Goal: Task Accomplishment & Management: Manage account settings

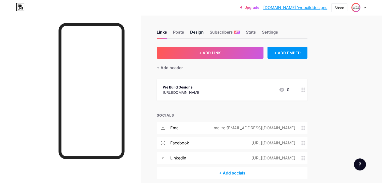
click at [204, 33] on div "Design" at bounding box center [197, 33] width 14 height 9
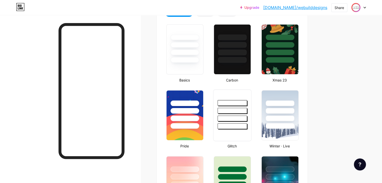
scroll to position [176, 0]
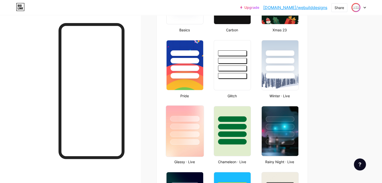
click at [199, 139] on div at bounding box center [184, 142] width 29 height 6
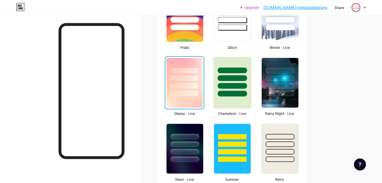
scroll to position [226, 0]
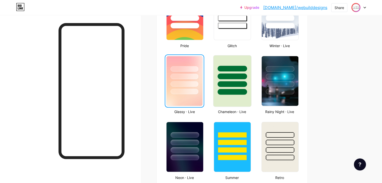
click at [251, 96] on div at bounding box center [232, 81] width 38 height 52
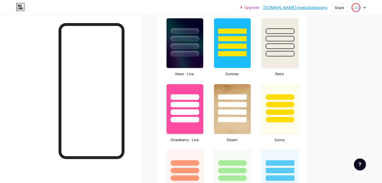
scroll to position [352, 0]
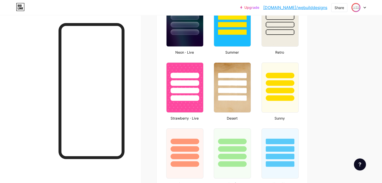
click at [251, 108] on img at bounding box center [232, 88] width 37 height 50
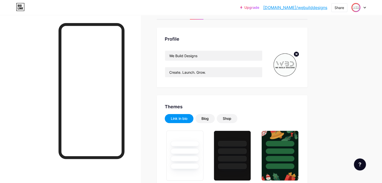
scroll to position [0, 0]
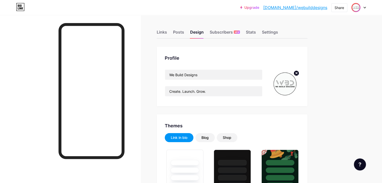
click at [362, 8] on div at bounding box center [358, 7] width 15 height 9
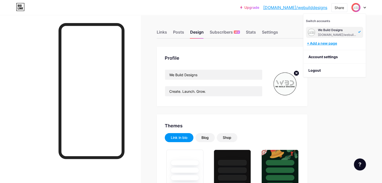
click at [334, 45] on div "+ Add a new page" at bounding box center [335, 43] width 56 height 5
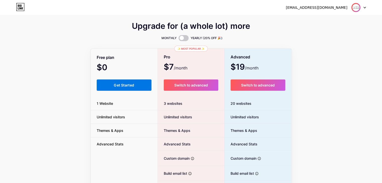
click at [116, 88] on button "Get Started" at bounding box center [124, 85] width 55 height 11
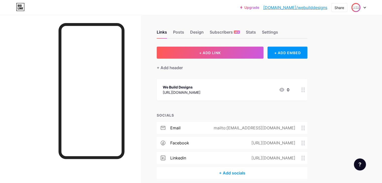
click at [362, 7] on div at bounding box center [358, 7] width 15 height 9
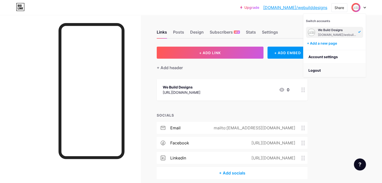
click at [314, 70] on li "Logout" at bounding box center [334, 71] width 62 height 14
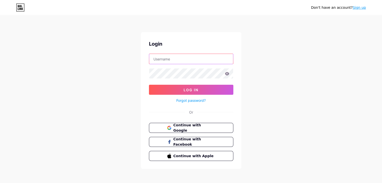
type input "webuilddesign23@gmail.com"
click at [196, 128] on span "Continue with Google" at bounding box center [194, 128] width 42 height 11
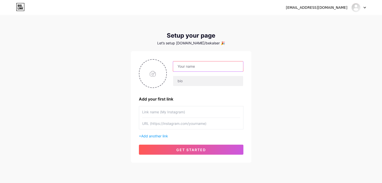
click at [196, 68] on input "text" at bounding box center [208, 67] width 70 height 10
type input "N"
type input "[PERSON_NAME]"
click at [192, 81] on input "text" at bounding box center [208, 81] width 70 height 10
click at [153, 70] on input "file" at bounding box center [152, 74] width 27 height 28
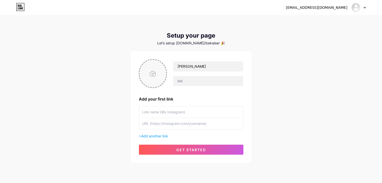
type input "C:\fakepath\Black Clean Minimalist Circle Monogram Logo.png"
click at [165, 65] on circle at bounding box center [164, 63] width 6 height 6
click at [157, 78] on input "file" at bounding box center [152, 74] width 27 height 28
type input "C:\fakepath\Black Clean Minimalist Circle Monogram Logo (1).png"
click at [148, 78] on img at bounding box center [153, 73] width 28 height 29
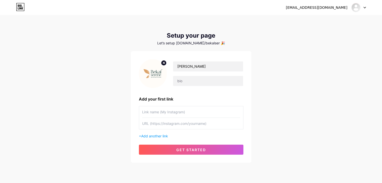
click at [148, 78] on img at bounding box center [153, 73] width 28 height 29
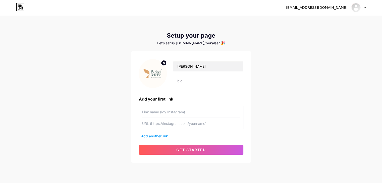
click at [186, 81] on input "text" at bounding box center [208, 81] width 70 height 10
paste input "💆 Traditional [DEMOGRAPHIC_DATA] therapies | 🧘 Mind & Body Wellness | 🌊 Bekal, …"
type input "💆 Traditional [DEMOGRAPHIC_DATA] therapies | 🧘 Mind & Body Wellness | 🌊 Bekal, …"
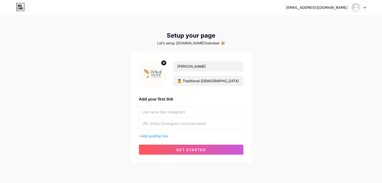
click at [154, 112] on input "text" at bounding box center [191, 111] width 98 height 11
type input "[PERSON_NAME]"
drag, startPoint x: 180, startPoint y: 115, endPoint x: 126, endPoint y: 112, distance: 53.5
click at [126, 112] on div "[EMAIL_ADDRESS][DOMAIN_NAME] Dashboard Logout Setup your page Let’s setup [DOMA…" at bounding box center [191, 89] width 382 height 179
click at [152, 125] on input "text" at bounding box center [191, 123] width 98 height 11
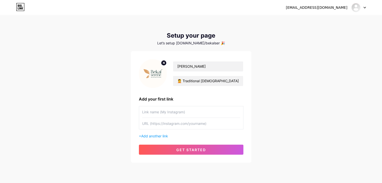
paste input "[URL][DOMAIN_NAME]"
click at [163, 124] on input "[URL][DOMAIN_NAME]" at bounding box center [191, 123] width 98 height 11
click at [159, 122] on input "[URL][DOMAIN_NAME]" at bounding box center [191, 123] width 98 height 11
click at [204, 127] on input "[URL][DOMAIN_NAME]" at bounding box center [191, 123] width 98 height 11
paste input "[DOMAIN_NAME][URL][PHONE_NUMBER]"
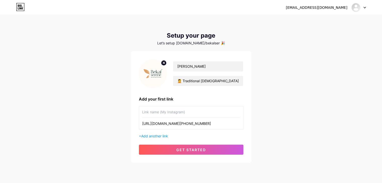
click at [157, 125] on input "[URL][DOMAIN_NAME][PHONE_NUMBER]" at bounding box center [191, 123] width 98 height 11
paste input "[DOMAIN_NAME][URL][PHONE_NUMBER]"
type input "[DOMAIN_NAME][URL][PHONE_NUMBER]"
click at [162, 115] on input "text" at bounding box center [191, 111] width 98 height 11
paste input "📞 Quick Booking & Enquiries"
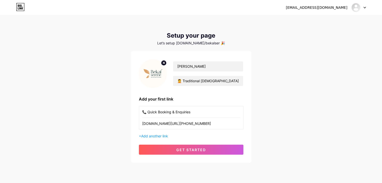
click at [172, 111] on input "📞 Quick Booking & Enquiries" at bounding box center [191, 111] width 98 height 11
type input "📞 Quick Bookings & Enquiries"
click at [147, 135] on span "Add another link" at bounding box center [154, 136] width 27 height 4
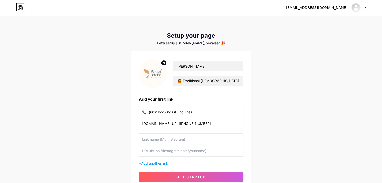
click at [158, 141] on input "text" at bounding box center [191, 139] width 98 height 11
paste input "🌿 Explore Our Website"
type input "🌿 Explore Our Website"
click at [161, 152] on input "text" at bounding box center [191, 150] width 98 height 11
paste input "[URL][DOMAIN_NAME]"
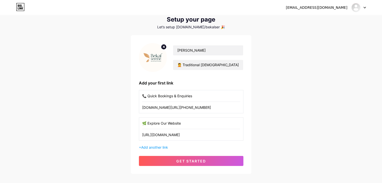
scroll to position [25, 0]
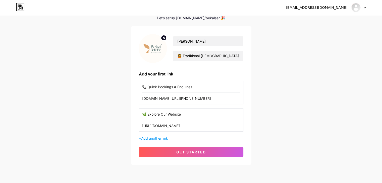
type input "[URL][DOMAIN_NAME]"
click at [147, 138] on span "Add another link" at bounding box center [154, 138] width 27 height 4
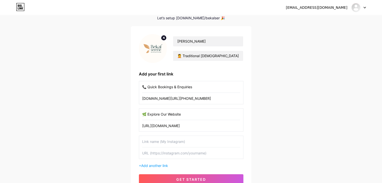
click at [152, 142] on input "text" at bounding box center [191, 141] width 98 height 11
paste input "👥 Join Us on Facebook"
type input "👥 Join Us on Facebook"
click at [159, 153] on input "text" at bounding box center [191, 153] width 98 height 11
click at [167, 156] on input "text" at bounding box center [191, 153] width 98 height 11
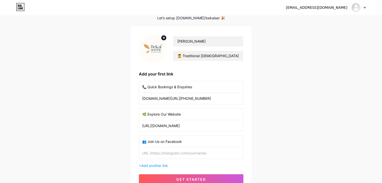
paste input "[URL][DOMAIN_NAME]"
type input "[URL][DOMAIN_NAME]"
click at [184, 97] on input "[DOMAIN_NAME][URL][PHONE_NUMBER]" at bounding box center [191, 98] width 98 height 11
click at [195, 123] on input "[URL][DOMAIN_NAME]" at bounding box center [191, 125] width 98 height 11
click at [218, 150] on input "[URL][DOMAIN_NAME]" at bounding box center [191, 153] width 98 height 11
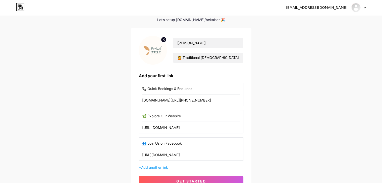
scroll to position [50, 0]
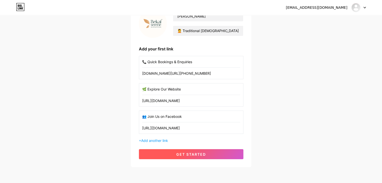
click at [187, 154] on span "get started" at bounding box center [191, 154] width 30 height 4
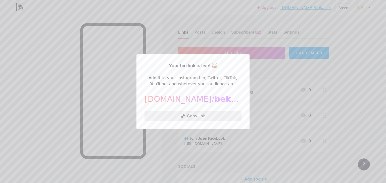
click at [181, 117] on icon at bounding box center [183, 117] width 4 height 4
click at [255, 57] on div at bounding box center [193, 91] width 386 height 183
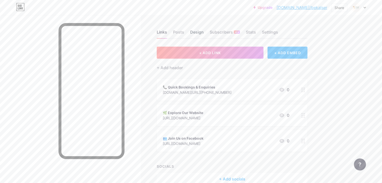
click at [204, 32] on div "Design" at bounding box center [197, 33] width 14 height 9
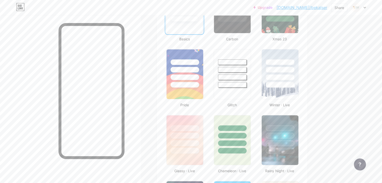
scroll to position [176, 0]
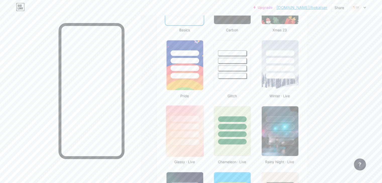
click at [204, 123] on div at bounding box center [185, 125] width 38 height 39
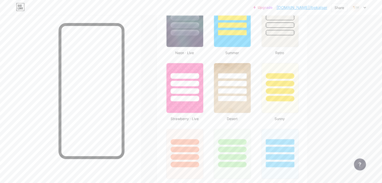
scroll to position [377, 0]
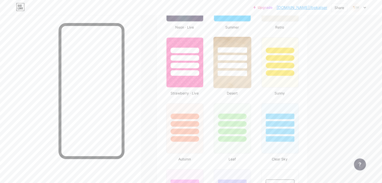
click at [251, 79] on img at bounding box center [232, 62] width 38 height 51
click at [199, 121] on div at bounding box center [184, 124] width 29 height 6
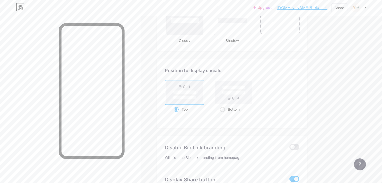
scroll to position [628, 0]
click at [225, 107] on span at bounding box center [222, 109] width 5 height 5
click at [223, 114] on input "Bottom" at bounding box center [221, 115] width 3 height 3
radio input "true"
click at [179, 107] on span at bounding box center [176, 109] width 5 height 5
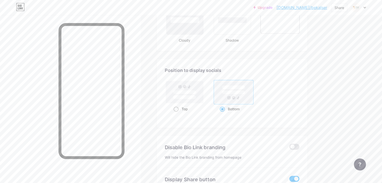
click at [177, 114] on input "Top" at bounding box center [175, 115] width 3 height 3
radio input "true"
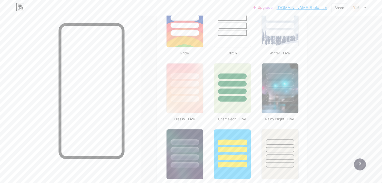
scroll to position [151, 0]
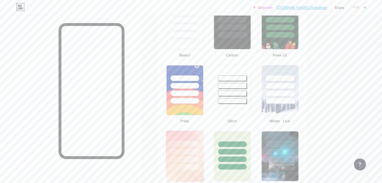
click at [204, 145] on div at bounding box center [185, 150] width 38 height 39
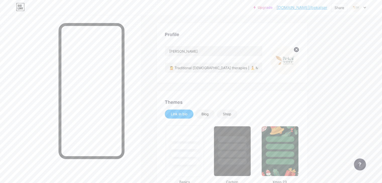
scroll to position [0, 0]
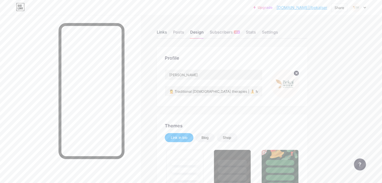
click at [167, 35] on div "Links" at bounding box center [162, 33] width 10 height 9
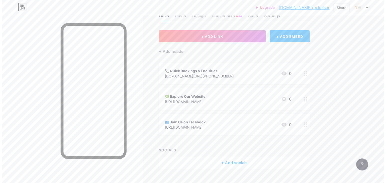
scroll to position [27, 0]
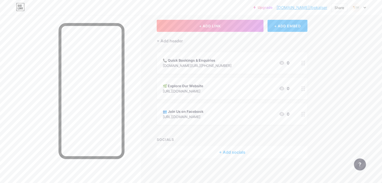
click at [242, 149] on div "+ Add socials" at bounding box center [232, 152] width 151 height 12
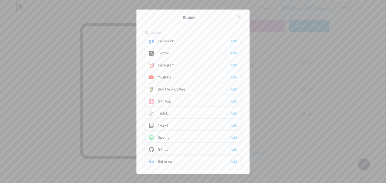
scroll to position [0, 0]
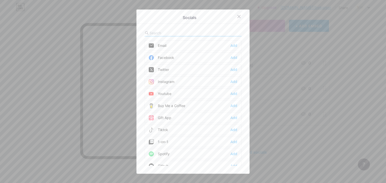
click at [154, 34] on input "text" at bounding box center [176, 32] width 55 height 5
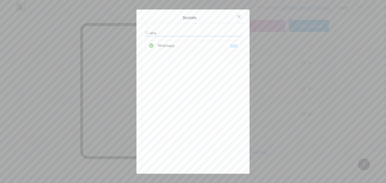
type input "wha"
click at [231, 44] on div "Add" at bounding box center [233, 45] width 7 height 5
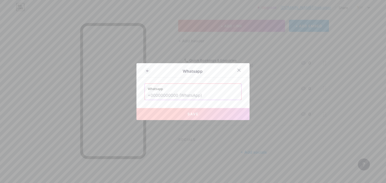
click at [164, 96] on input "text" at bounding box center [193, 95] width 90 height 9
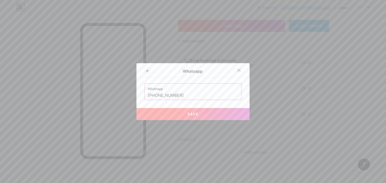
click at [190, 113] on span "Save" at bounding box center [192, 114] width 11 height 4
type input "[URL][DOMAIN_NAME][PHONE_NUMBER]"
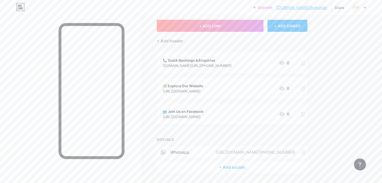
click at [251, 167] on div "+ Add socials" at bounding box center [232, 167] width 151 height 12
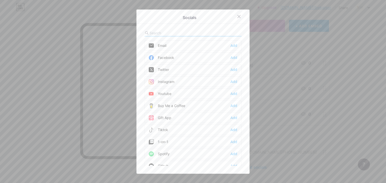
click at [167, 32] on input "text" at bounding box center [176, 32] width 55 height 5
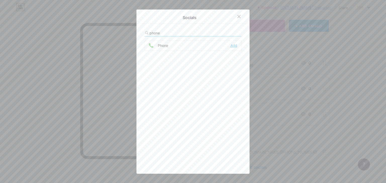
type input "phone"
click at [230, 45] on div "Add" at bounding box center [233, 45] width 7 height 5
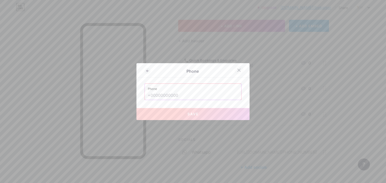
click at [236, 73] on div at bounding box center [238, 70] width 9 height 9
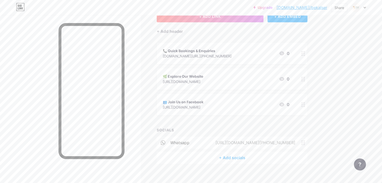
scroll to position [42, 0]
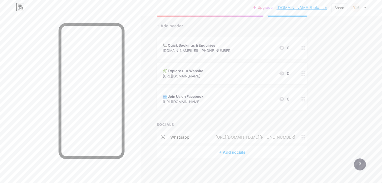
click at [249, 154] on div "+ Add socials" at bounding box center [232, 152] width 151 height 12
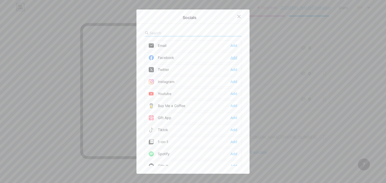
click at [232, 59] on div "Add" at bounding box center [233, 57] width 7 height 5
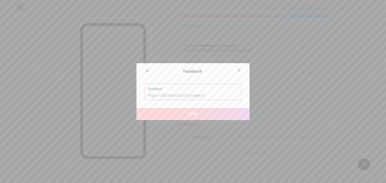
click at [184, 95] on input "text" at bounding box center [193, 95] width 90 height 9
paste input "[URL][DOMAIN_NAME]"
type input "[URL][DOMAIN_NAME]"
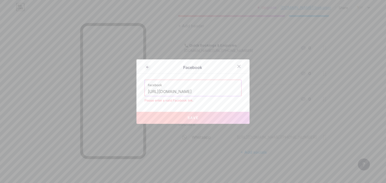
drag, startPoint x: 196, startPoint y: 91, endPoint x: 137, endPoint y: 92, distance: 59.8
click at [137, 92] on div "Facebook Facebook [URL][DOMAIN_NAME] Please enter a valid Facebook link. Save" at bounding box center [192, 92] width 113 height 65
paste input "[URL][DOMAIN_NAME]"
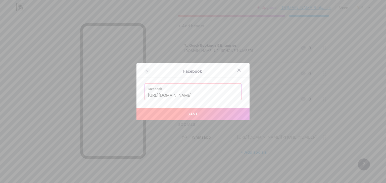
type input "[URL][DOMAIN_NAME]"
click at [193, 113] on span "Save" at bounding box center [192, 114] width 11 height 4
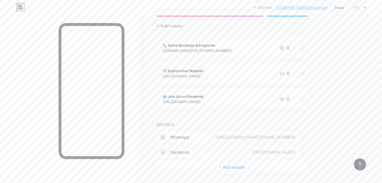
scroll to position [57, 0]
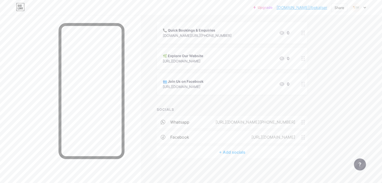
click at [250, 153] on div "+ Add socials" at bounding box center [232, 152] width 151 height 12
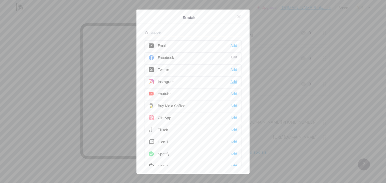
click at [233, 81] on div "Add" at bounding box center [233, 81] width 7 height 5
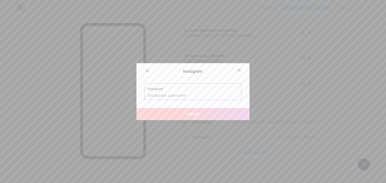
click at [171, 95] on input "text" at bounding box center [193, 95] width 90 height 9
paste input "[URL][DOMAIN_NAME]"
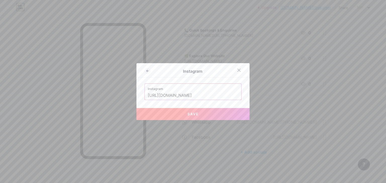
click at [192, 111] on button "Save" at bounding box center [192, 114] width 113 height 12
type input "[URL][DOMAIN_NAME][DOMAIN_NAME]"
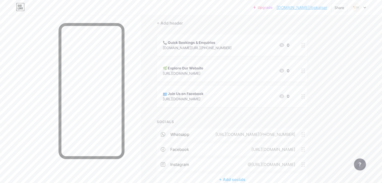
scroll to position [0, 0]
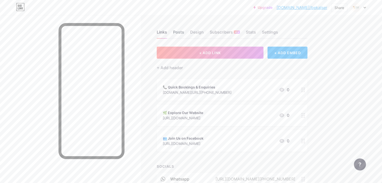
click at [184, 31] on div "Posts" at bounding box center [178, 33] width 11 height 9
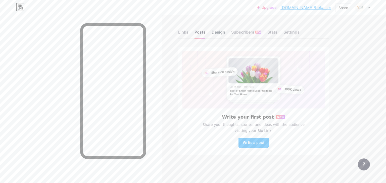
click at [216, 34] on div "Design" at bounding box center [218, 33] width 14 height 9
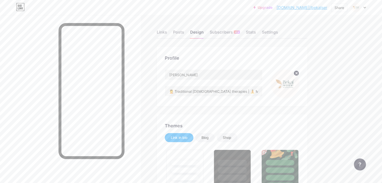
click at [299, 89] on img at bounding box center [284, 84] width 29 height 29
click at [256, 32] on div "Stats" at bounding box center [251, 33] width 10 height 9
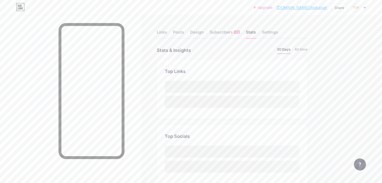
scroll to position [183, 382]
click at [278, 31] on div "Settings" at bounding box center [270, 33] width 16 height 9
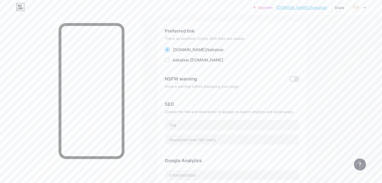
scroll to position [50, 0]
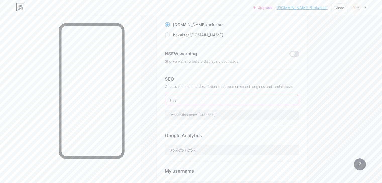
click at [245, 97] on input "text" at bounding box center [232, 100] width 134 height 10
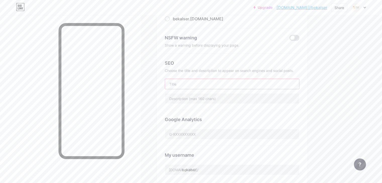
scroll to position [75, 0]
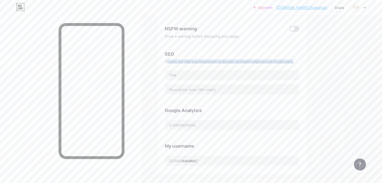
drag, startPoint x: 188, startPoint y: 61, endPoint x: 317, endPoint y: 58, distance: 129.1
click at [299, 58] on div "SEO Choose the title and description to appear on search engines and social pos…" at bounding box center [232, 73] width 135 height 56
copy div "[PERSON_NAME] the title and description to appear on search engines and social …"
click at [219, 75] on input "text" at bounding box center [232, 75] width 134 height 10
paste input "Bekal Serene | [DEMOGRAPHIC_DATA] Spa & Homestay in [GEOGRAPHIC_DATA], [GEOGRAP…"
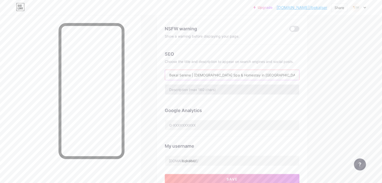
type input "Bekal Serene | [DEMOGRAPHIC_DATA] Spa & Homestay in [GEOGRAPHIC_DATA], [GEOGRAP…"
click at [218, 88] on input "text" at bounding box center [232, 90] width 134 height 10
paste input "Experience authentic [DEMOGRAPHIC_DATA] therapies, rejuvenating spa treatments,…"
click at [280, 91] on input "Experience authentic [DEMOGRAPHIC_DATA] therapies, rejuvenating spa treatments,…" at bounding box center [232, 90] width 134 height 10
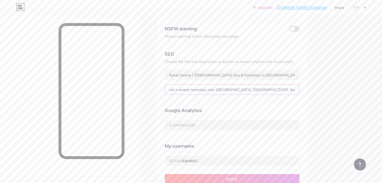
scroll to position [0, 149]
drag, startPoint x: 256, startPoint y: 89, endPoint x: 323, endPoint y: 84, distance: 67.5
click at [307, 84] on div "Preferred link This is an aesthetic choice. Both links are usable. [DOMAIN_NAME…" at bounding box center [232, 81] width 151 height 221
paste input "holistic healing sessions with Bekal Ser"
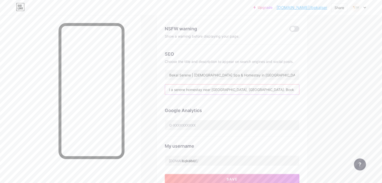
drag, startPoint x: 301, startPoint y: 90, endPoint x: 320, endPoint y: 89, distance: 19.3
click at [299, 89] on input "Experience authentic [DEMOGRAPHIC_DATA] therapies, rejuvenating spa treatments,…" at bounding box center [232, 90] width 134 height 10
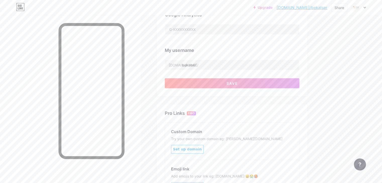
scroll to position [176, 0]
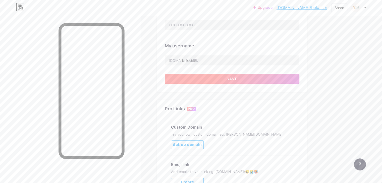
type input "Experience authentic [DEMOGRAPHIC_DATA] therapies, rejuvenating spa treatments,…"
click at [238, 80] on span "Save" at bounding box center [231, 79] width 11 height 4
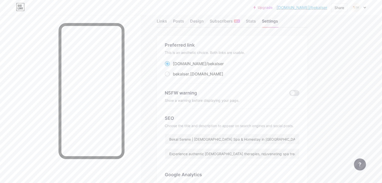
scroll to position [0, 0]
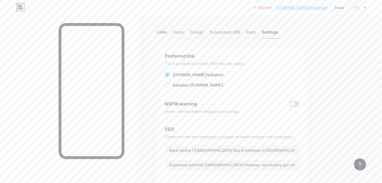
click at [167, 33] on div "Links" at bounding box center [162, 33] width 10 height 9
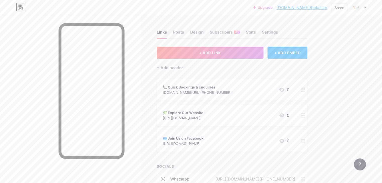
click at [308, 8] on link "[DOMAIN_NAME]/bekalser" at bounding box center [301, 8] width 51 height 6
click at [363, 5] on div at bounding box center [358, 7] width 15 height 9
click at [331, 58] on link "Account settings" at bounding box center [334, 57] width 62 height 14
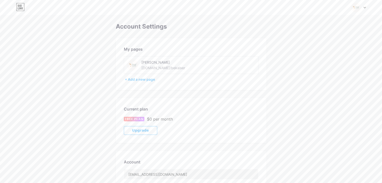
click at [182, 70] on div "[PERSON_NAME] [DOMAIN_NAME]/bekalser" at bounding box center [176, 65] width 71 height 11
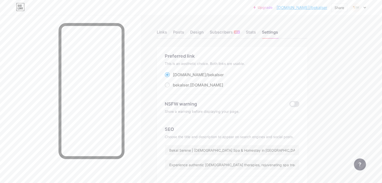
click at [363, 8] on div at bounding box center [358, 7] width 15 height 9
click at [319, 59] on link "Account settings" at bounding box center [334, 57] width 62 height 14
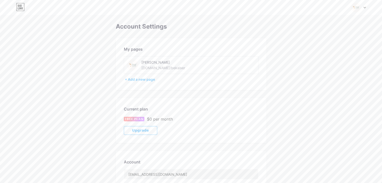
click at [168, 68] on div "[DOMAIN_NAME]/bekalser" at bounding box center [163, 67] width 44 height 5
click at [160, 63] on div "[PERSON_NAME]" at bounding box center [176, 62] width 71 height 5
click at [143, 70] on div "[DOMAIN_NAME]/bekalser" at bounding box center [163, 67] width 44 height 5
click at [137, 62] on img at bounding box center [132, 65] width 11 height 11
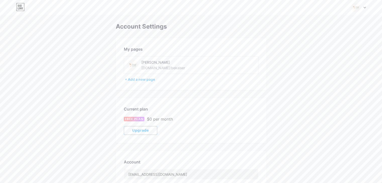
click at [137, 62] on img at bounding box center [132, 65] width 11 height 11
click at [133, 63] on img at bounding box center [132, 65] width 11 height 11
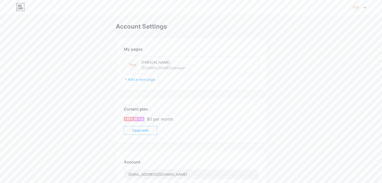
click at [133, 63] on img at bounding box center [132, 65] width 11 height 11
click at [366, 5] on div "Switch accounts Bekal Serene [DOMAIN_NAME]/bekalser + Add a new page Dashboard …" at bounding box center [191, 7] width 382 height 9
click at [364, 7] on icon at bounding box center [364, 8] width 3 height 2
click at [316, 56] on link "Dashboard" at bounding box center [334, 57] width 62 height 14
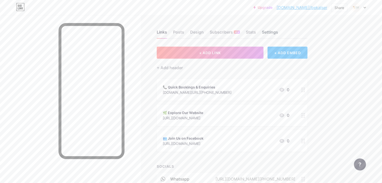
click at [278, 31] on div "Settings" at bounding box center [270, 33] width 16 height 9
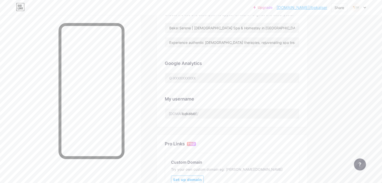
scroll to position [126, 0]
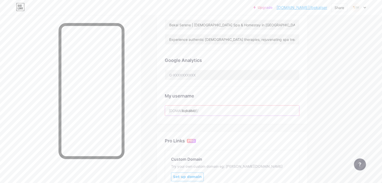
click at [233, 112] on input "bekalser" at bounding box center [232, 111] width 134 height 10
type input "bekalserene"
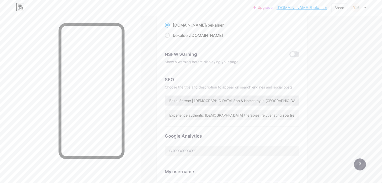
scroll to position [25, 0]
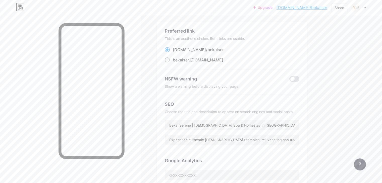
click at [170, 61] on span at bounding box center [167, 60] width 5 height 5
click at [176, 63] on input "bekalser .[DOMAIN_NAME]" at bounding box center [174, 64] width 3 height 3
radio input "true"
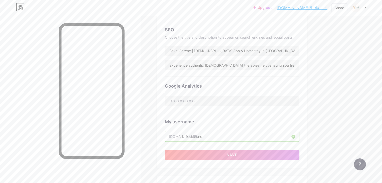
scroll to position [100, 0]
click at [230, 134] on input "bekalserene" at bounding box center [232, 136] width 134 height 10
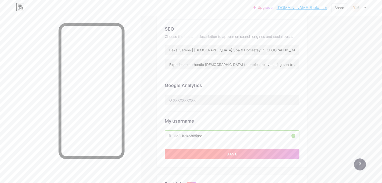
click at [238, 154] on span "Save" at bounding box center [231, 154] width 11 height 4
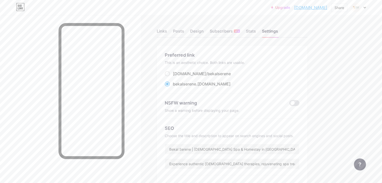
scroll to position [0, 0]
drag, startPoint x: 288, startPoint y: 10, endPoint x: 328, endPoint y: 8, distance: 39.8
click at [328, 8] on div "Upgrade [DOMAIN_NAME]... [DOMAIN_NAME] Share Switch accounts Bekal Serene [DOMA…" at bounding box center [318, 7] width 95 height 9
copy link "[DOMAIN_NAME]"
click at [94, 22] on div at bounding box center [70, 106] width 141 height 183
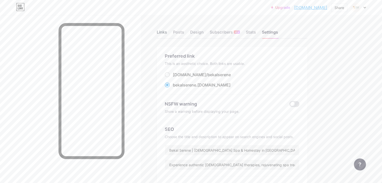
click at [167, 33] on div "Links" at bounding box center [162, 33] width 10 height 9
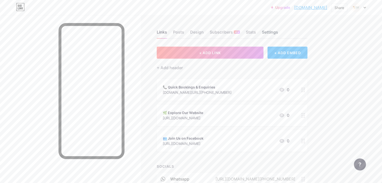
click at [278, 30] on div "Settings" at bounding box center [270, 33] width 16 height 9
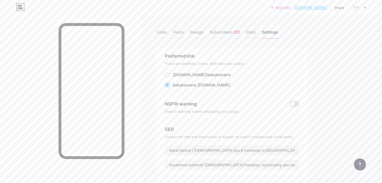
click at [191, 35] on div "Links Posts Design Subscribers NEW Stats Settings" at bounding box center [232, 30] width 151 height 18
click at [167, 33] on div "Links" at bounding box center [162, 33] width 10 height 9
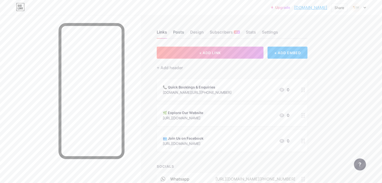
click at [184, 35] on div "Posts" at bounding box center [178, 33] width 11 height 9
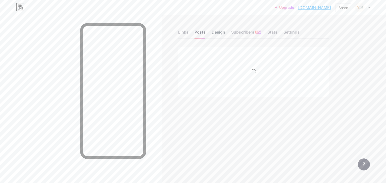
click at [216, 31] on div "Design" at bounding box center [218, 33] width 14 height 9
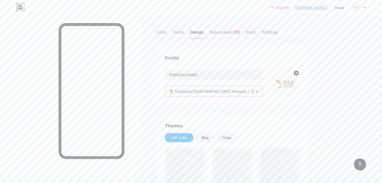
click at [250, 89] on input "💆 Traditional [DEMOGRAPHIC_DATA] therapies | 🧘 Mind & Body Wellness | 🌊 Bekal, …" at bounding box center [213, 91] width 97 height 10
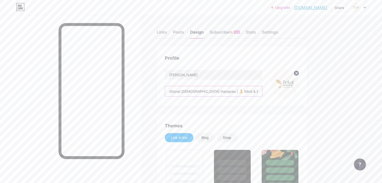
scroll to position [0, 14]
click at [262, 91] on input "💆 Traditional [DEMOGRAPHIC_DATA] therapies | 🧘 Mind & Body Wellness | 🌊 Bekal, …" at bounding box center [213, 91] width 97 height 10
click at [262, 93] on input "💆 Traditional [DEMOGRAPHIC_DATA] therapies | 🧘 Mind & Body Wellness | 🌊 Bekal, …" at bounding box center [213, 91] width 97 height 10
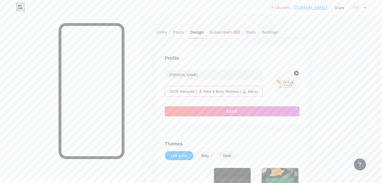
scroll to position [0, 53]
click at [262, 93] on input "💆 Traditional [DEMOGRAPHIC_DATA] therapies | 🧘 Mind & Body Wellness | 🌊 Bekal,[…" at bounding box center [213, 91] width 97 height 10
click at [259, 91] on input "💆 Traditional [DEMOGRAPHIC_DATA] therapies | 🧘 Mind & Body Wellness | 🌊 Bekal,[…" at bounding box center [213, 91] width 97 height 10
type input "💆 Traditional [DEMOGRAPHIC_DATA] therapies | 🧘 Mind & Body Wellness | 🌊 Bekal, …"
click at [238, 109] on span "Save" at bounding box center [231, 111] width 11 height 4
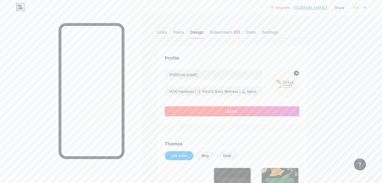
scroll to position [0, 0]
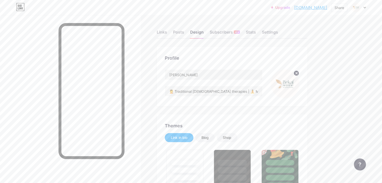
click at [299, 86] on img at bounding box center [284, 84] width 29 height 29
click at [299, 87] on img at bounding box center [284, 84] width 29 height 29
click at [297, 73] on icon at bounding box center [297, 73] width 2 height 2
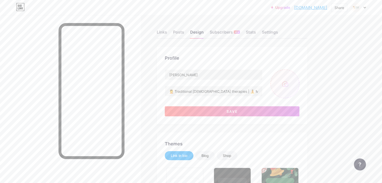
click at [299, 86] on input "file" at bounding box center [284, 84] width 29 height 29
type input "C:\fakepath\Black Clean Minimalist Circle Monogram Logo (2).png"
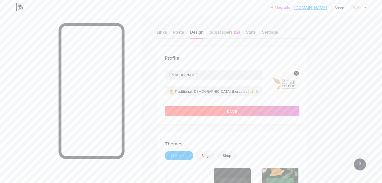
click at [238, 112] on span "Save" at bounding box center [231, 111] width 11 height 4
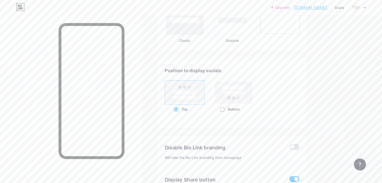
scroll to position [668, 0]
